Goal: Communication & Community: Answer question/provide support

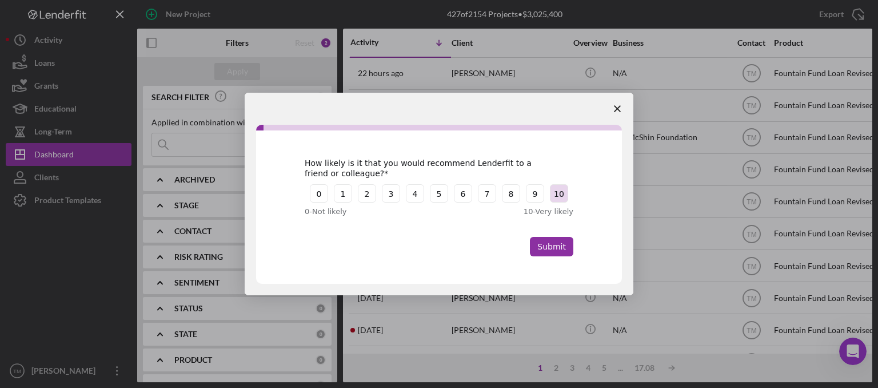
click at [557, 196] on button "10" at bounding box center [559, 193] width 18 height 18
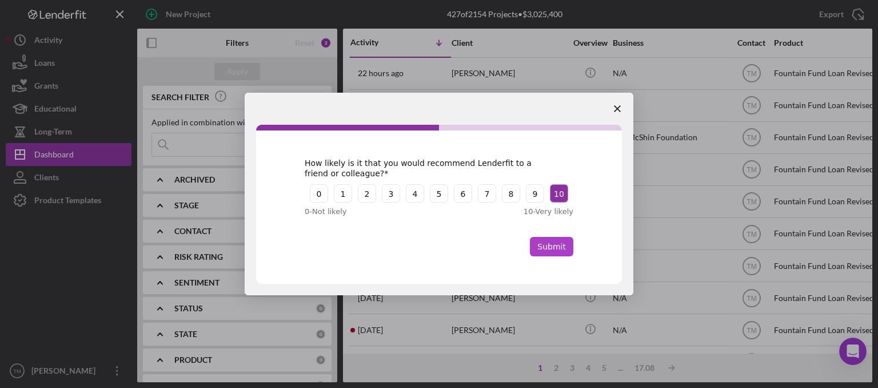
click at [552, 244] on button "Submit" at bounding box center [551, 246] width 43 height 19
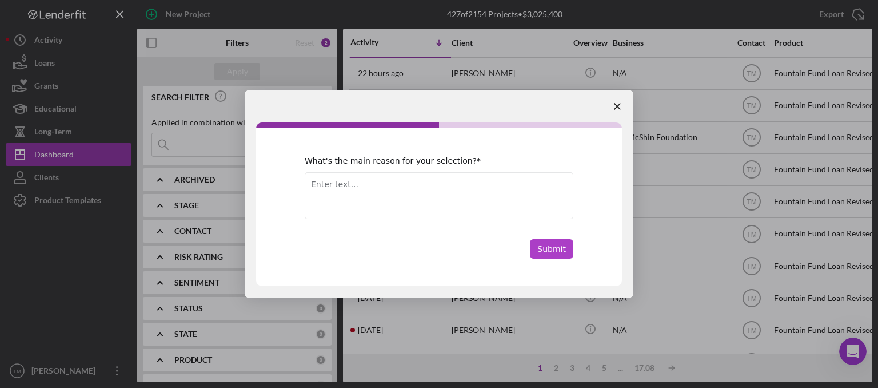
click at [555, 248] on button "Submit" at bounding box center [551, 248] width 43 height 19
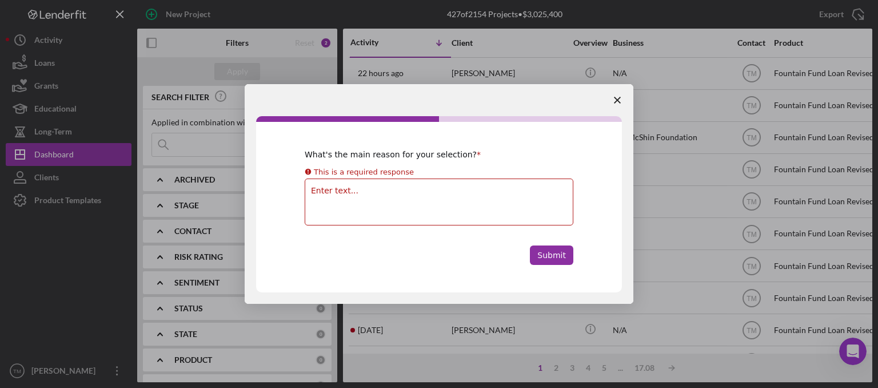
click at [618, 103] on span "Close survey" at bounding box center [618, 100] width 32 height 32
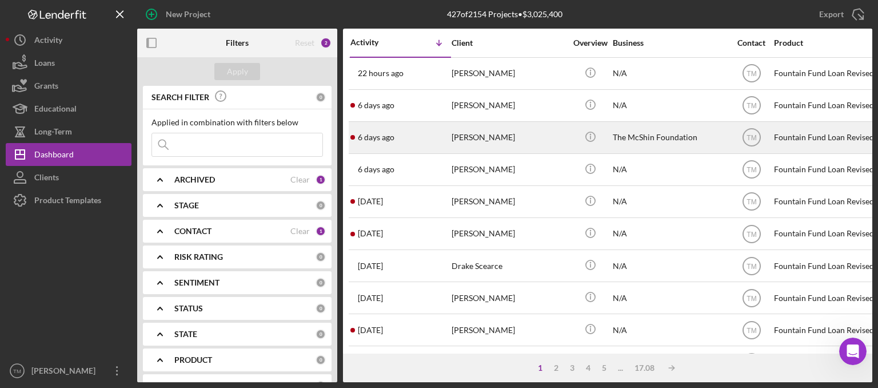
click at [471, 138] on div "[PERSON_NAME]" at bounding box center [509, 137] width 114 height 30
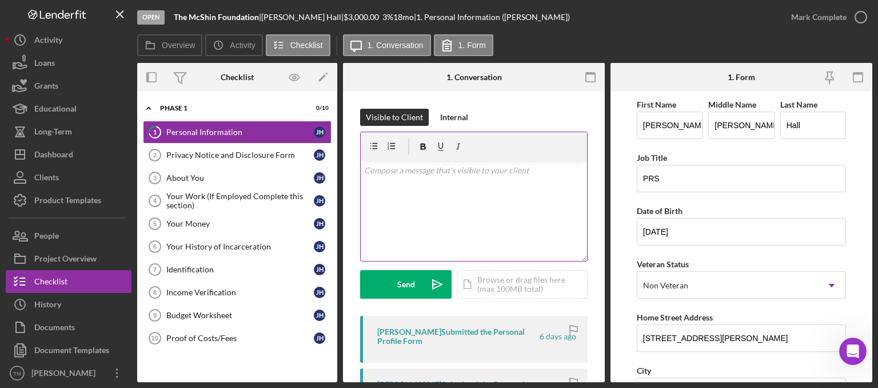
click at [387, 183] on div "v Color teal Color pink Remove color Add row above Add row below Add column bef…" at bounding box center [474, 211] width 226 height 100
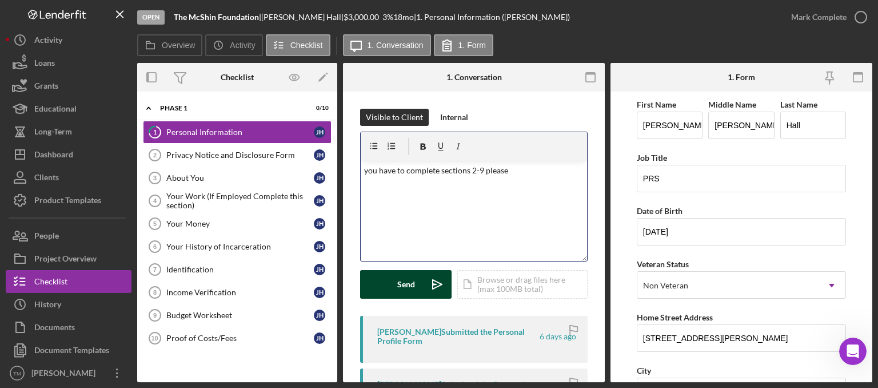
click at [405, 284] on div "Send" at bounding box center [406, 284] width 18 height 29
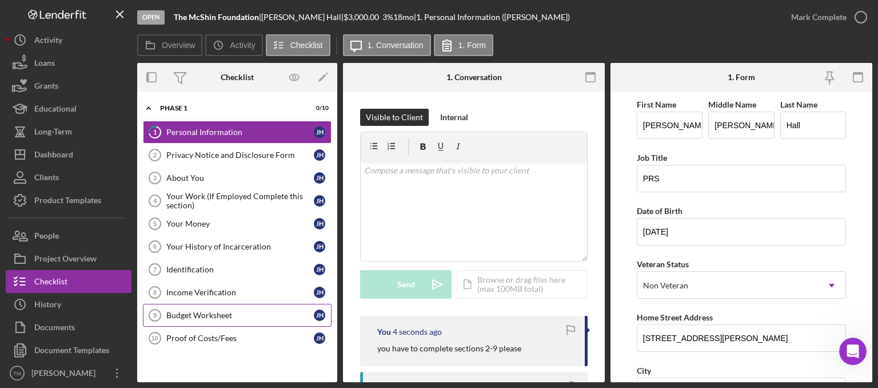
drag, startPoint x: 496, startPoint y: 389, endPoint x: 207, endPoint y: 315, distance: 298.7
drag, startPoint x: 207, startPoint y: 315, endPoint x: 666, endPoint y: 57, distance: 526.4
click at [666, 57] on div "Overview Icon/History Activity Checklist Icon/Message 1. Conversation 1. Form" at bounding box center [504, 45] width 735 height 23
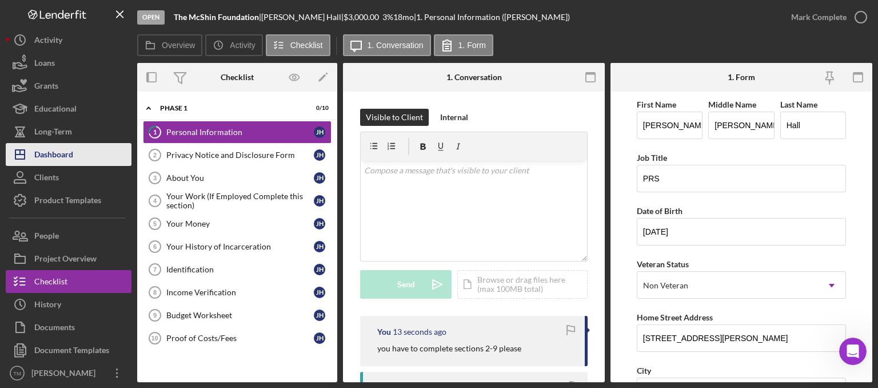
click at [55, 156] on div "Dashboard" at bounding box center [53, 156] width 39 height 26
